Goal: Find specific page/section: Find specific page/section

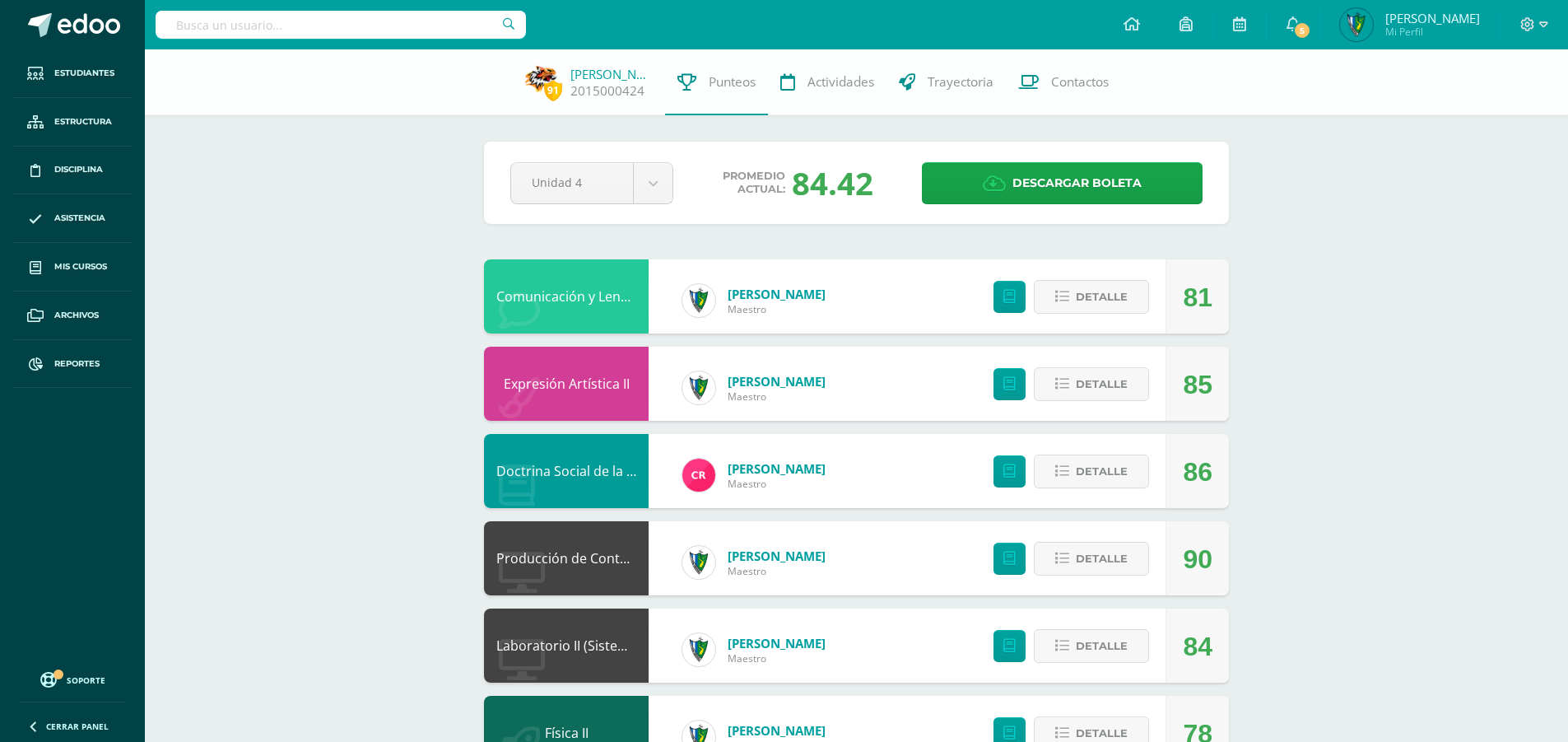
click at [248, 31] on input "text" at bounding box center [340, 25] width 370 height 28
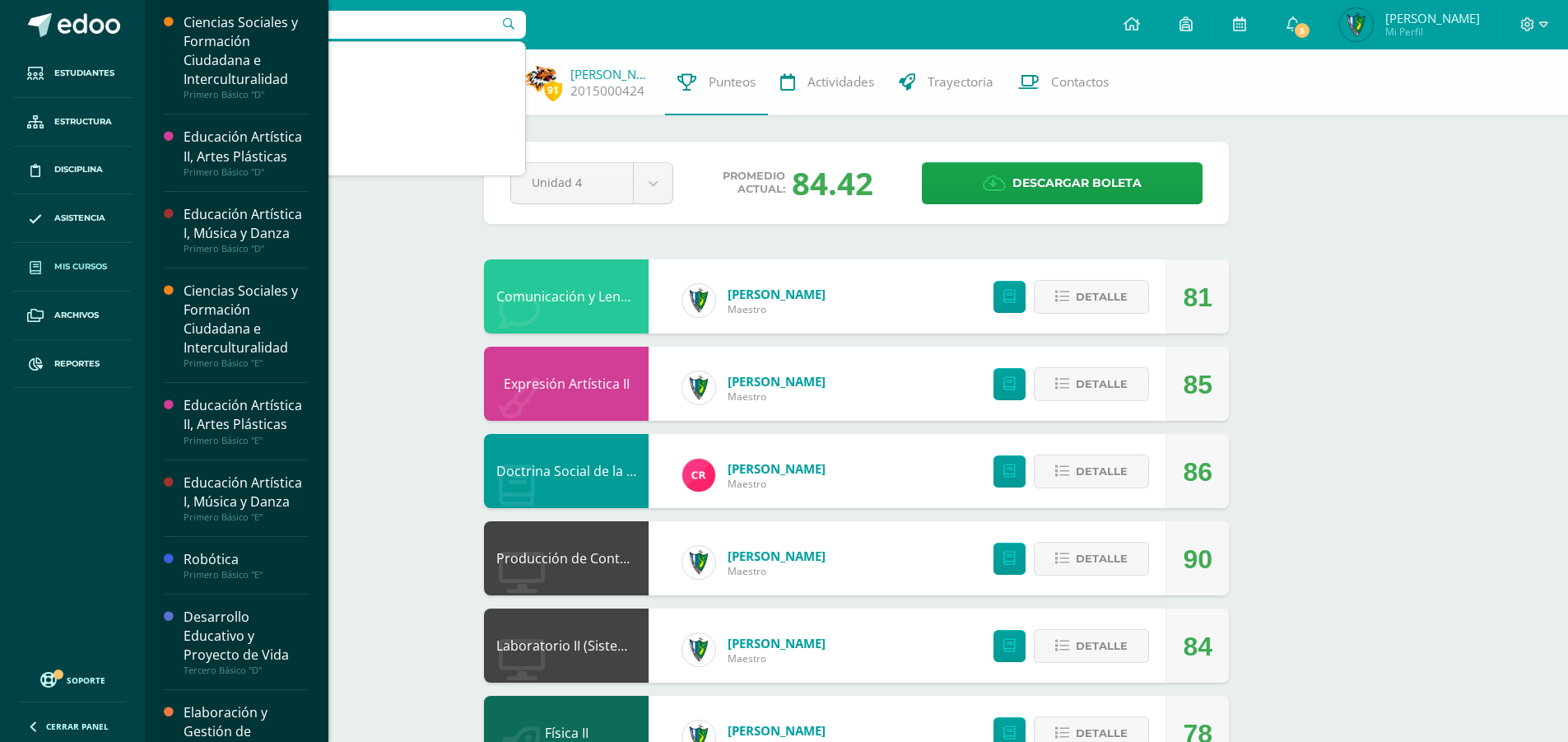
type input "cristina co"
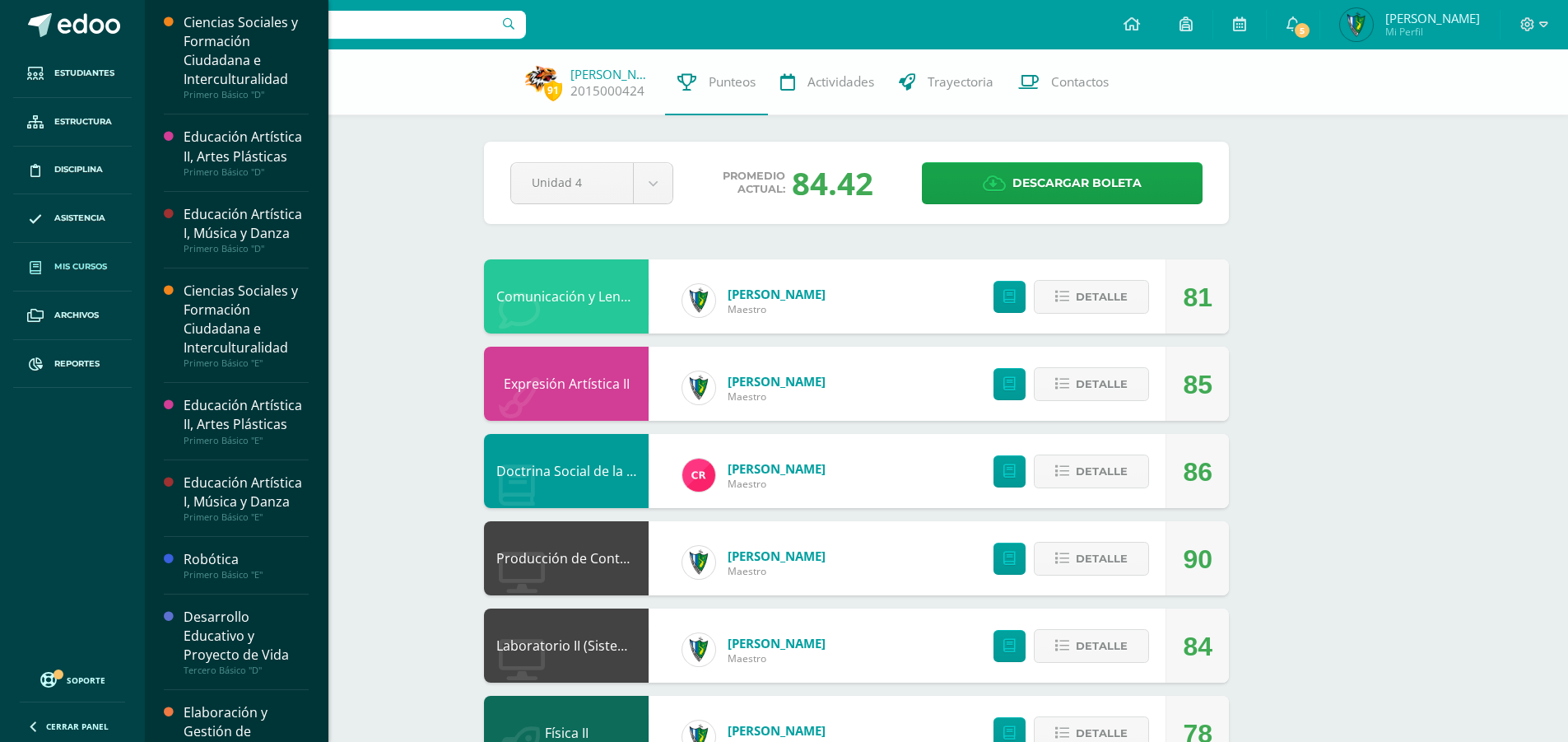
click at [69, 273] on span "Mis cursos" at bounding box center [81, 267] width 53 height 13
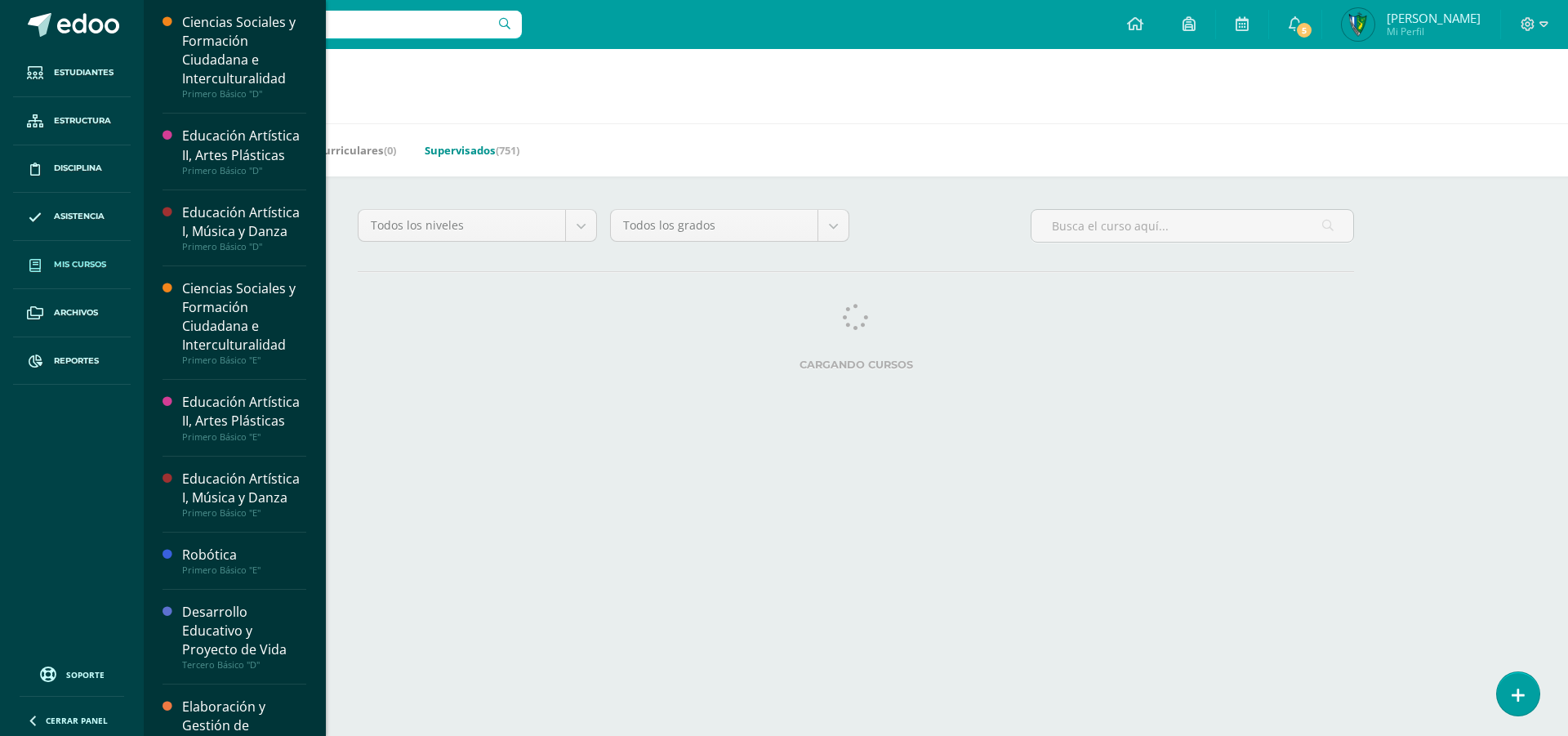
click at [453, 162] on link "Supervisados (751)" at bounding box center [472, 150] width 95 height 26
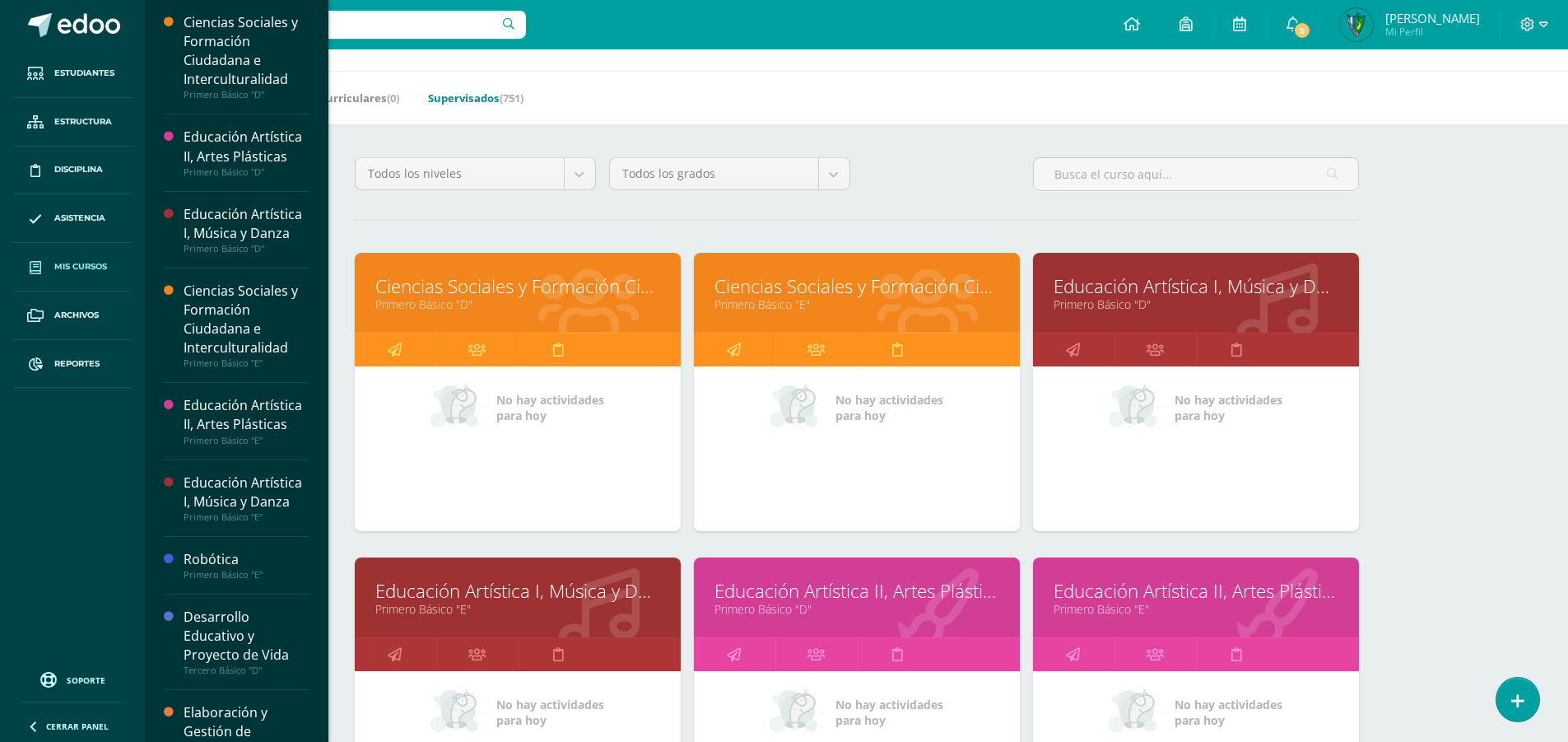
scroll to position [83, 0]
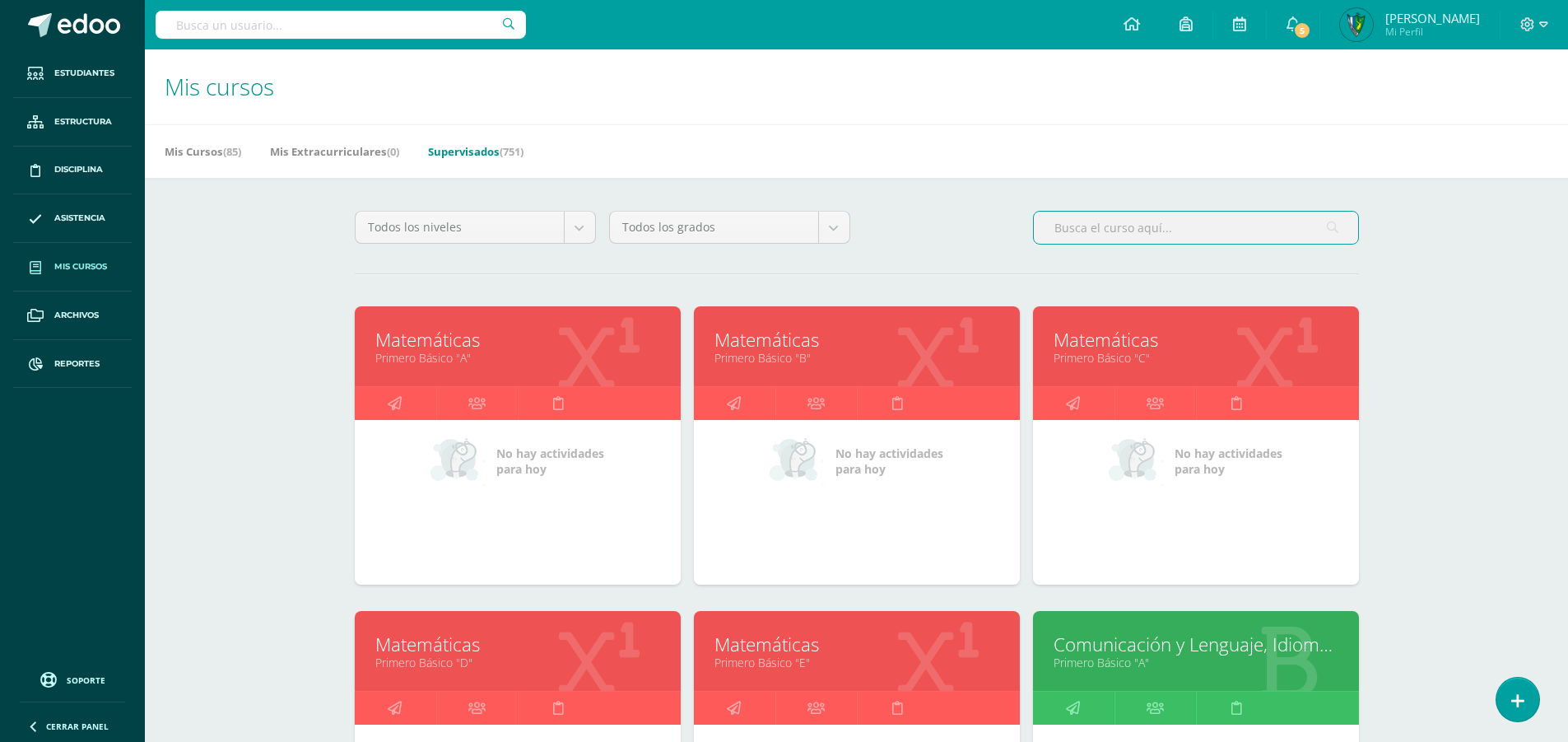
click at [1170, 223] on input "text" at bounding box center [1195, 227] width 325 height 32
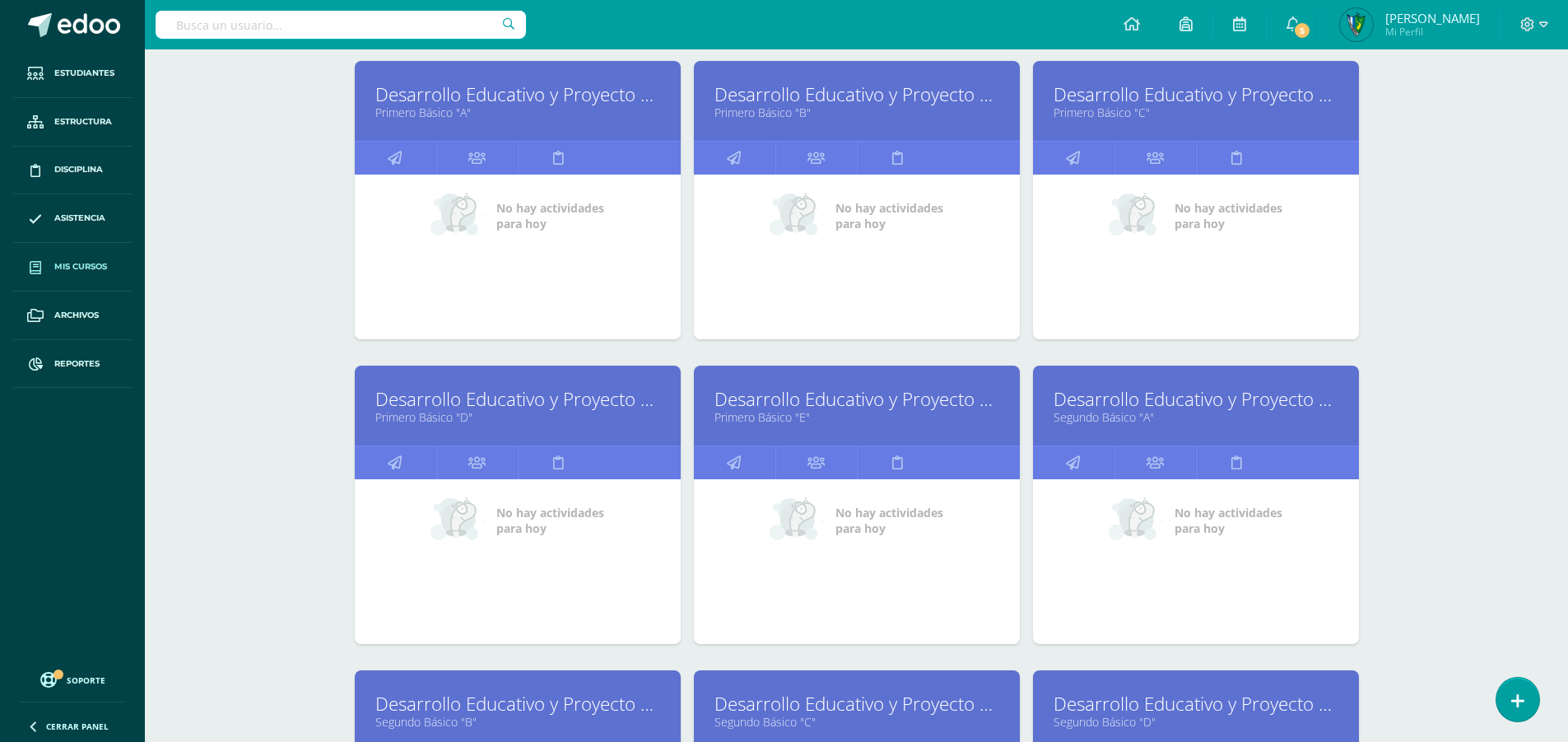
scroll to position [247, 0]
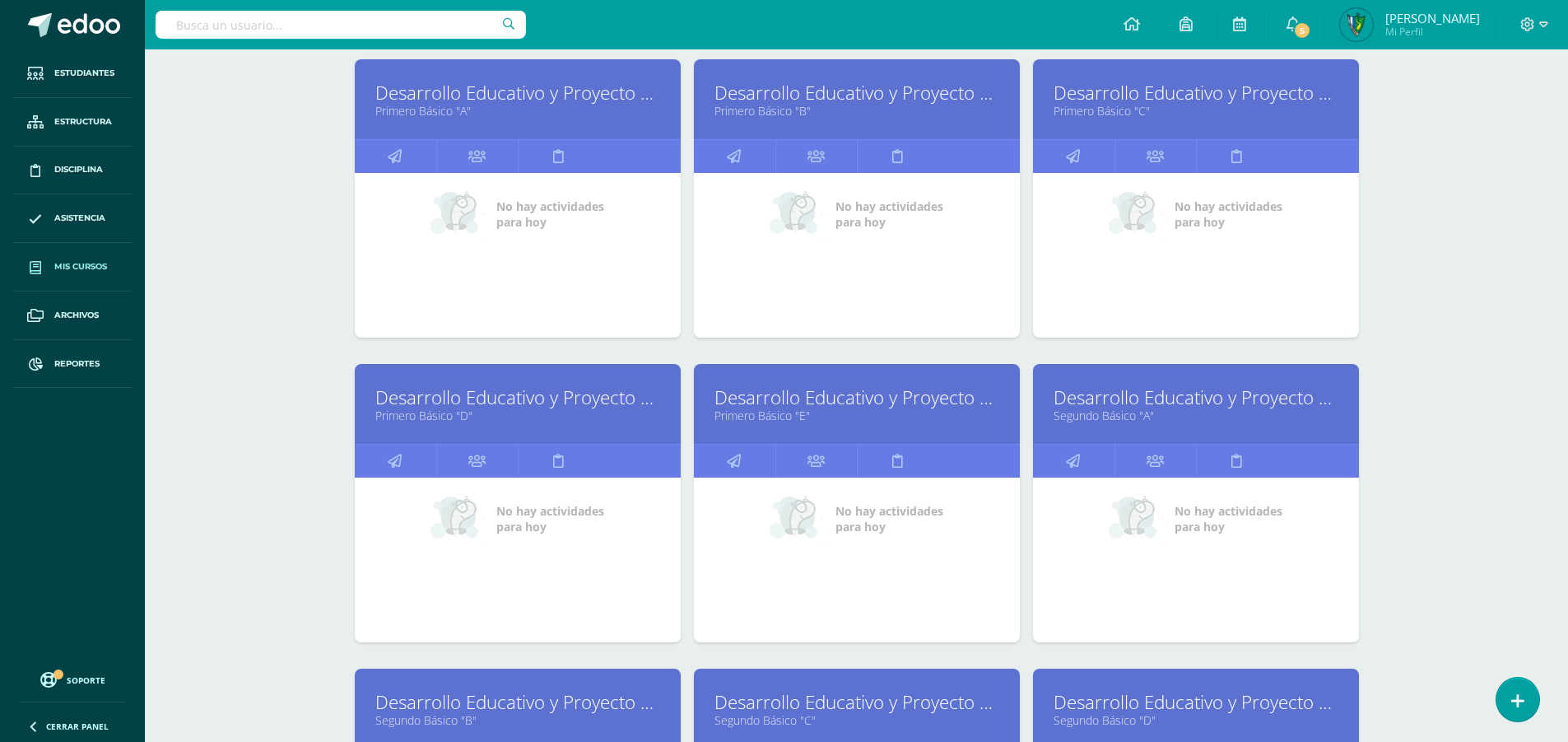
type input "desarrollo educativo"
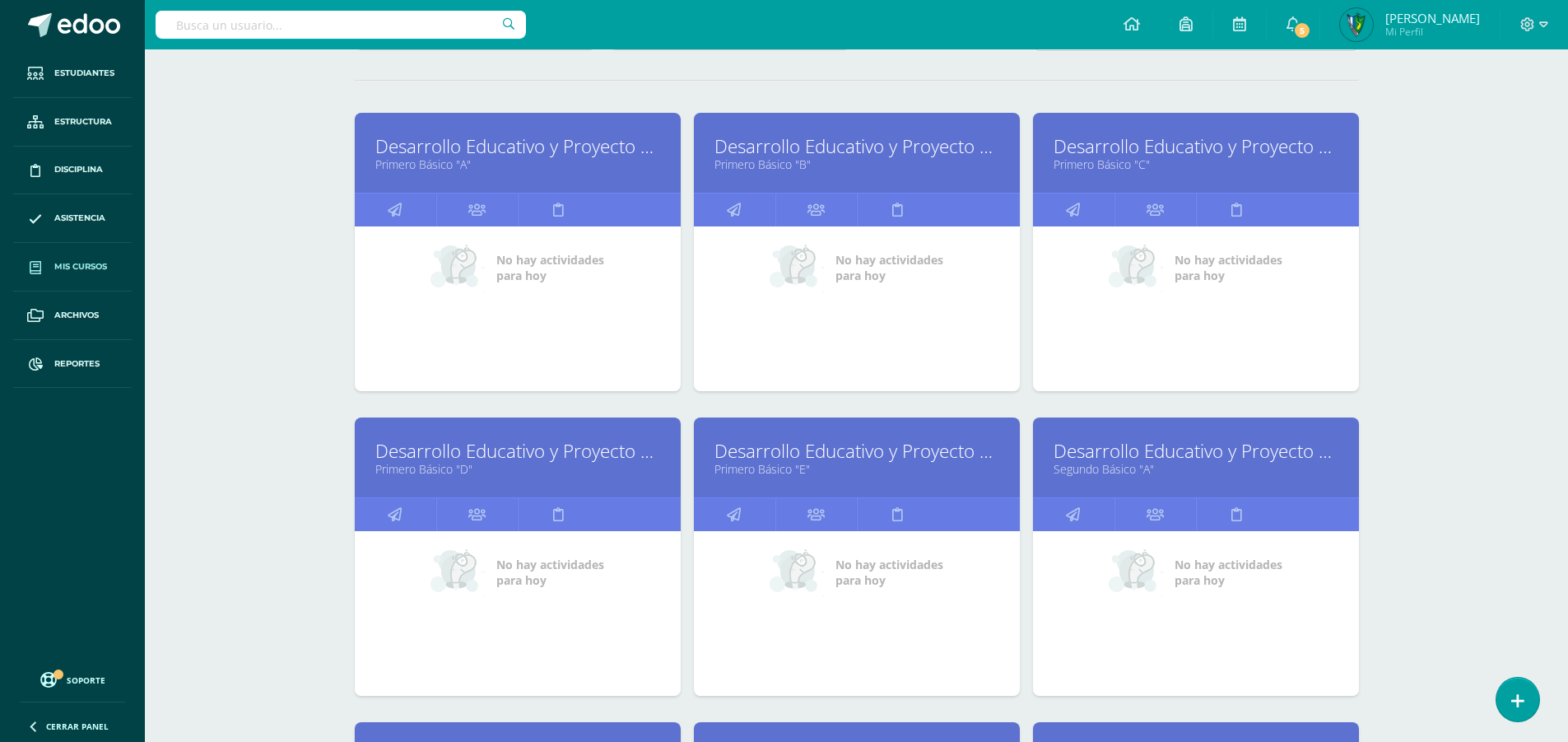
scroll to position [164, 0]
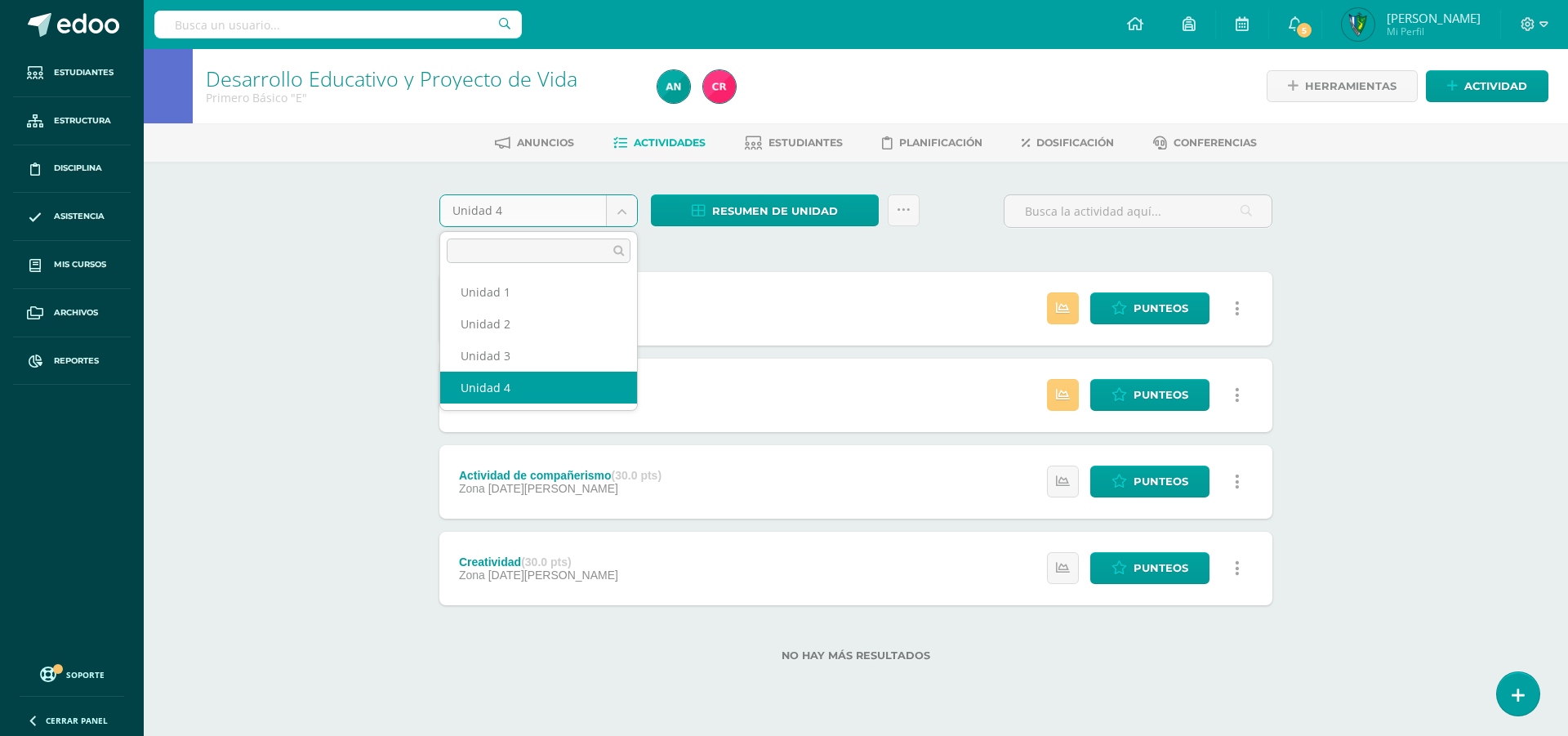
click at [631, 206] on body "Estudiantes Estructura Disciplina Asistencia Mis cursos Archivos Reportes Sopor…" at bounding box center [784, 357] width 1568 height 714
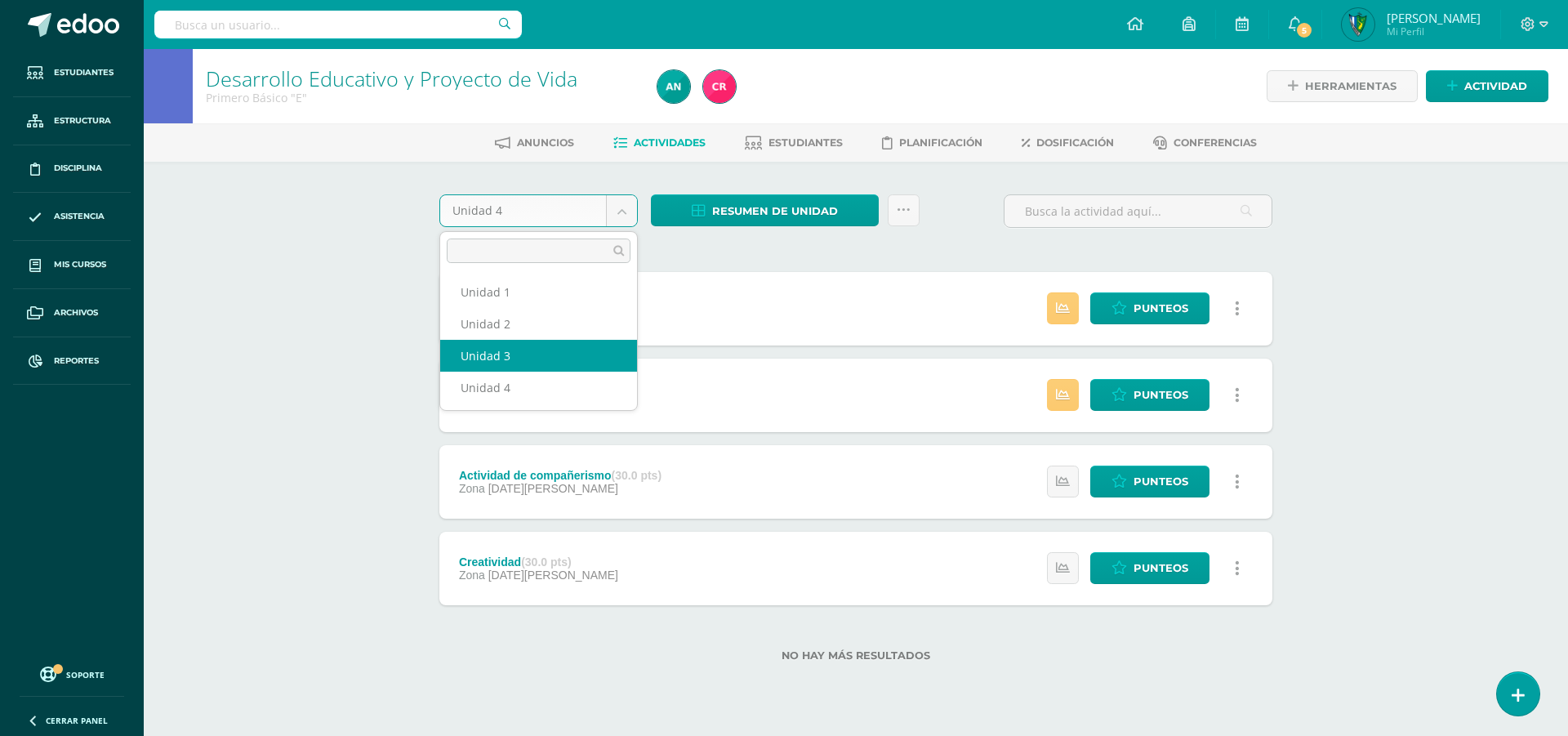
select select "Unidad 3"
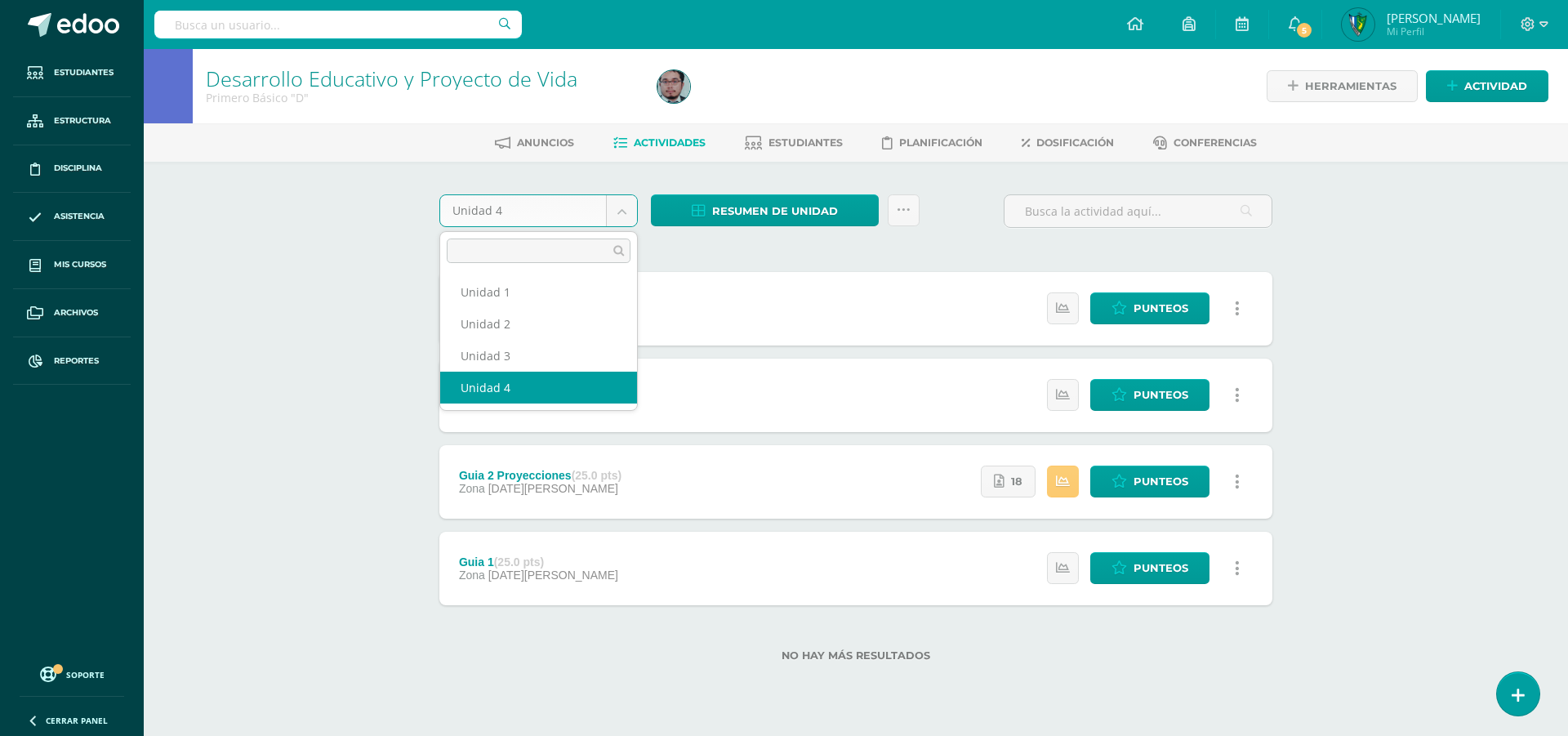
click at [613, 205] on body "Estudiantes Estructura Disciplina Asistencia Mis cursos Archivos Reportes Sopor…" at bounding box center [784, 357] width 1568 height 714
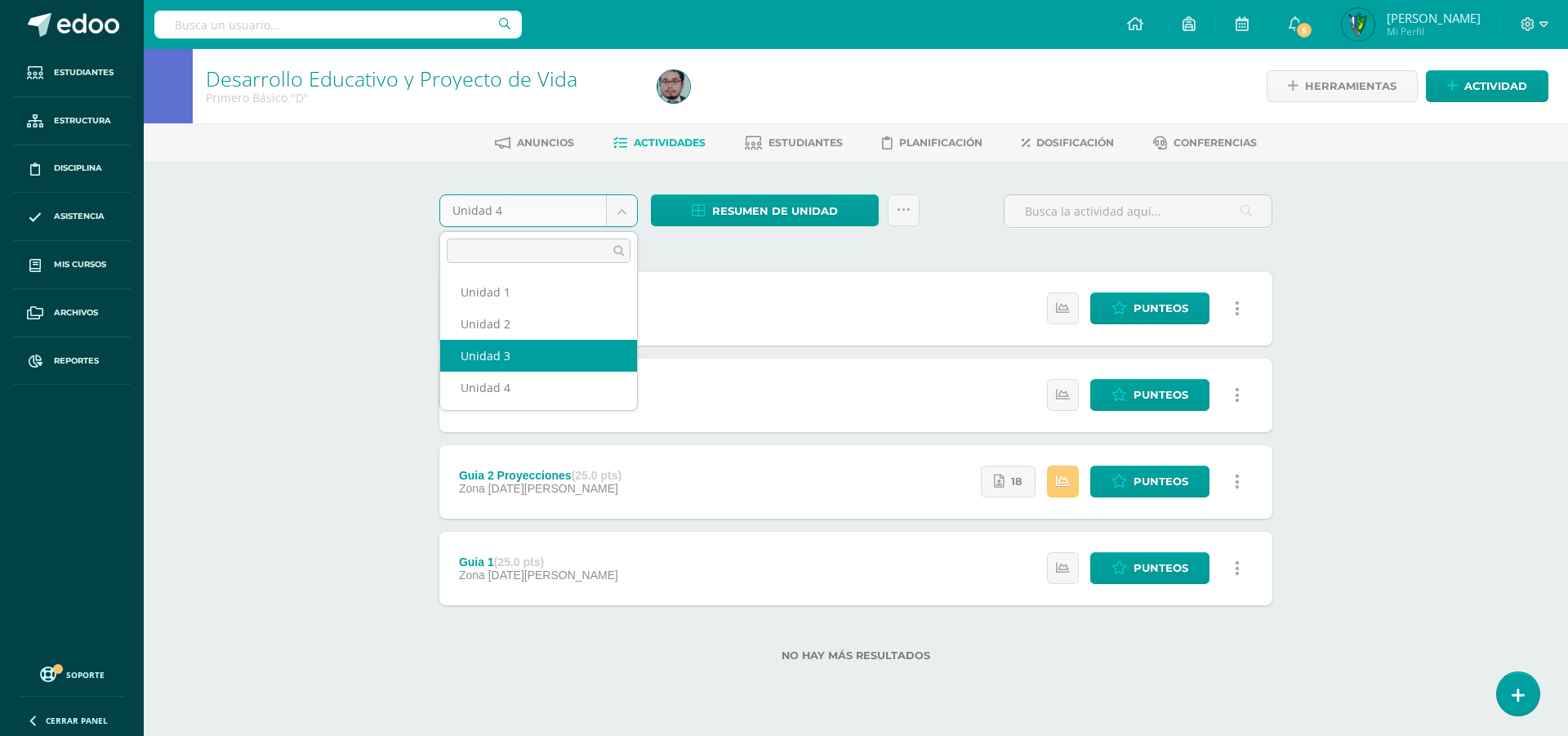
select select "Unidad 3"
